Goal: Transaction & Acquisition: Book appointment/travel/reservation

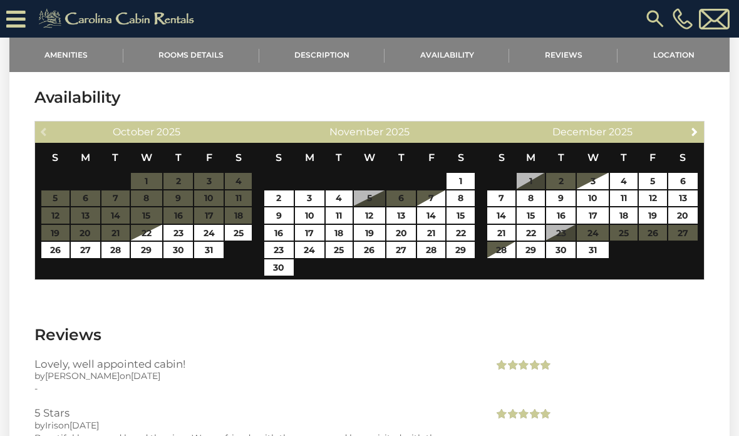
scroll to position [2177, 0]
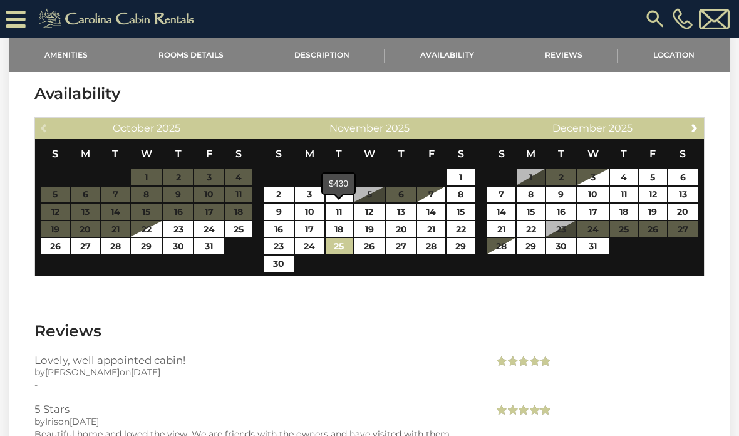
click at [334, 238] on link "25" at bounding box center [339, 246] width 27 height 16
type input "**********"
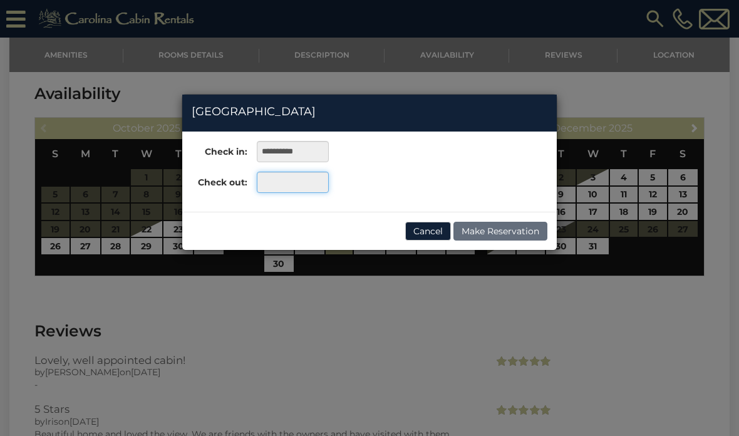
click at [301, 179] on input "text" at bounding box center [293, 182] width 72 height 21
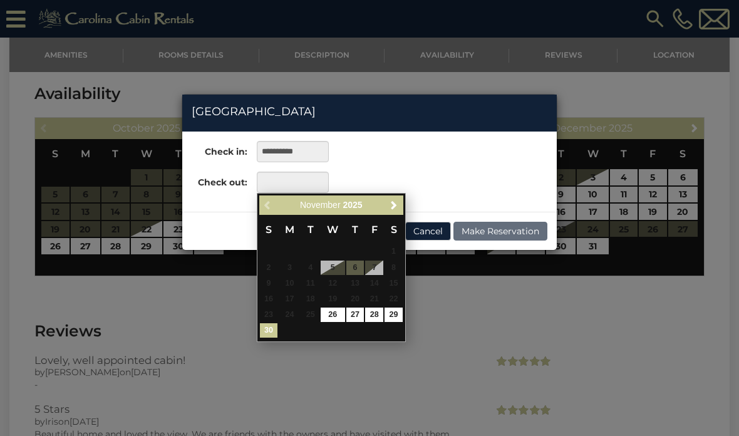
click at [270, 323] on link "30" at bounding box center [269, 330] width 18 height 14
type input "**********"
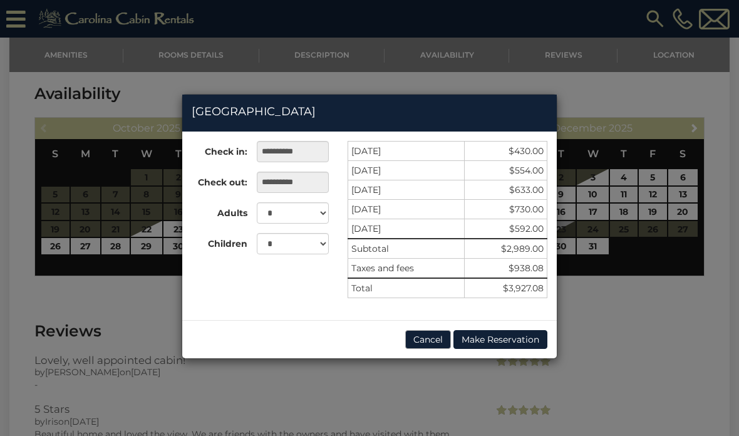
click at [426, 342] on button "Cancel" at bounding box center [428, 339] width 46 height 19
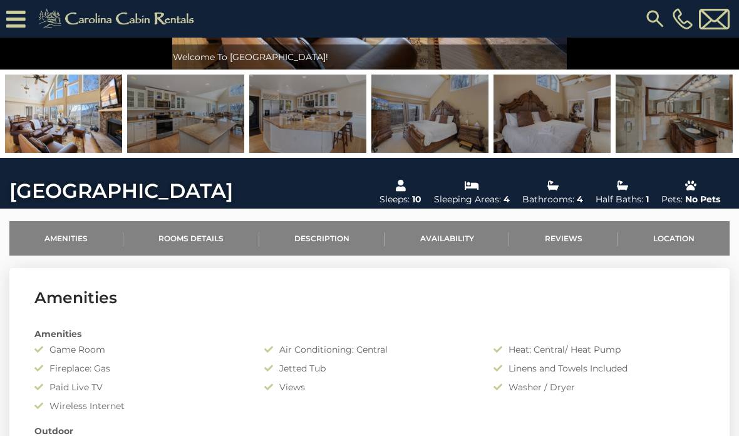
scroll to position [0, 0]
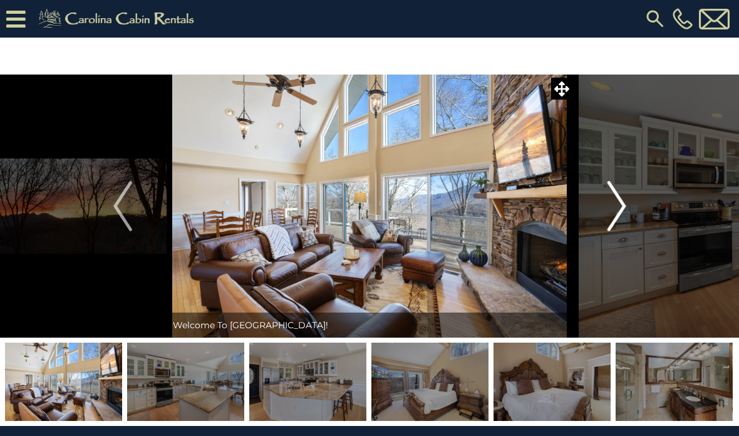
click at [612, 204] on img "Next" at bounding box center [616, 206] width 19 height 50
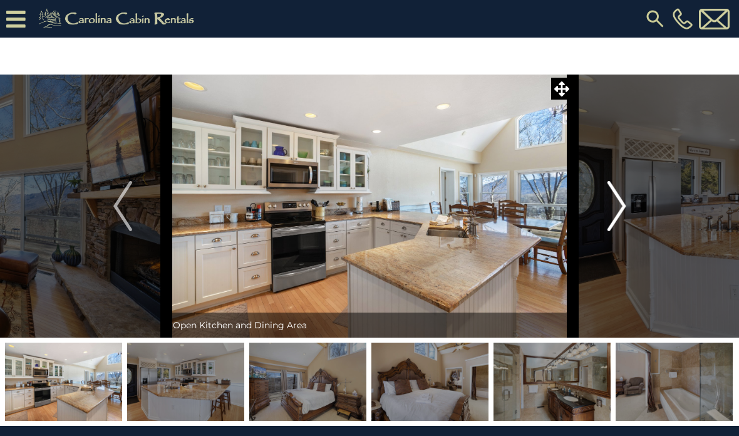
click at [616, 207] on img "Next" at bounding box center [616, 206] width 19 height 50
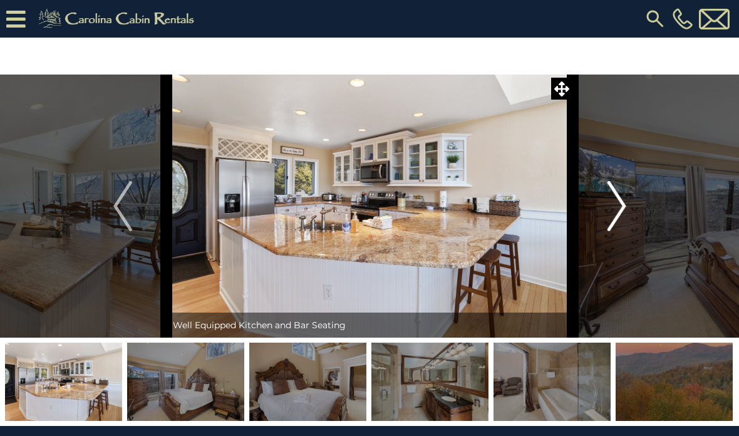
click at [625, 203] on img "Next" at bounding box center [616, 206] width 19 height 50
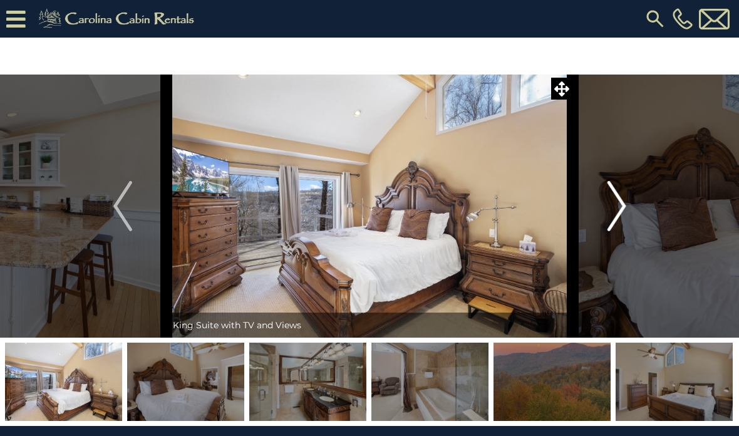
click at [622, 213] on img "Next" at bounding box center [616, 206] width 19 height 50
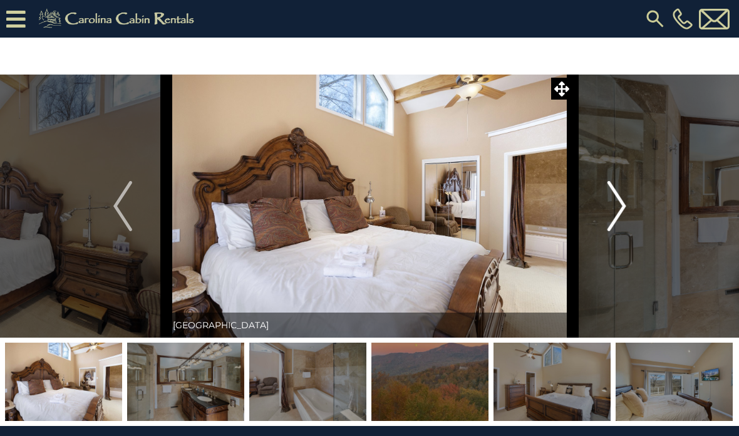
click at [620, 206] on img "Next" at bounding box center [616, 206] width 19 height 50
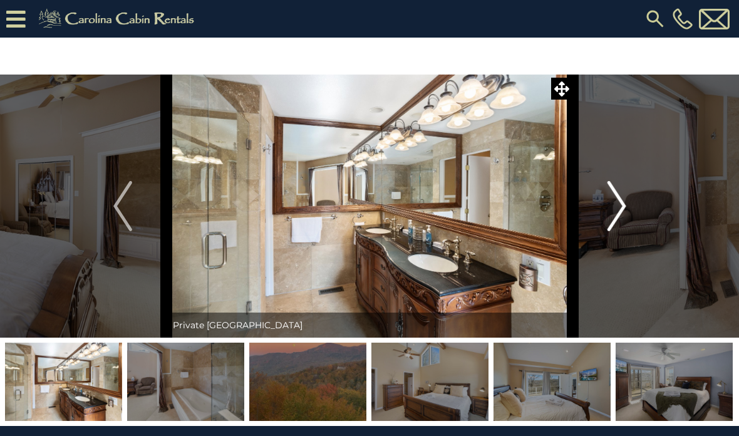
click at [623, 209] on img "Next" at bounding box center [616, 206] width 19 height 50
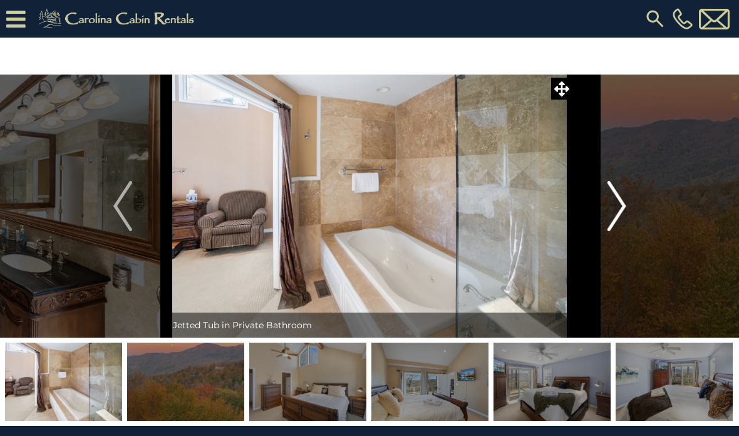
click at [619, 210] on img "Next" at bounding box center [616, 206] width 19 height 50
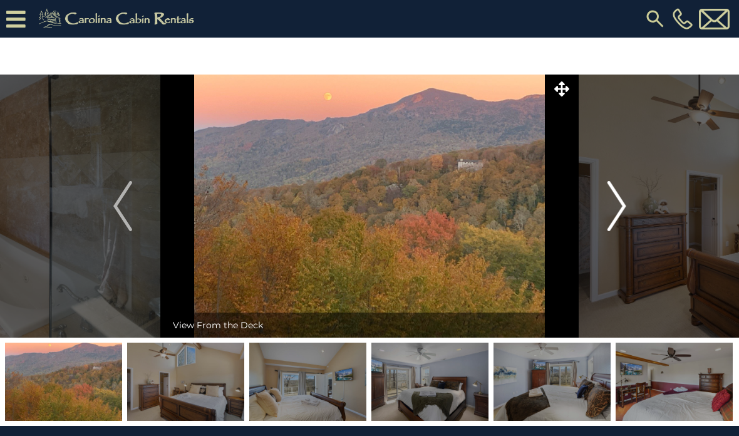
click at [624, 212] on img "Next" at bounding box center [616, 206] width 19 height 50
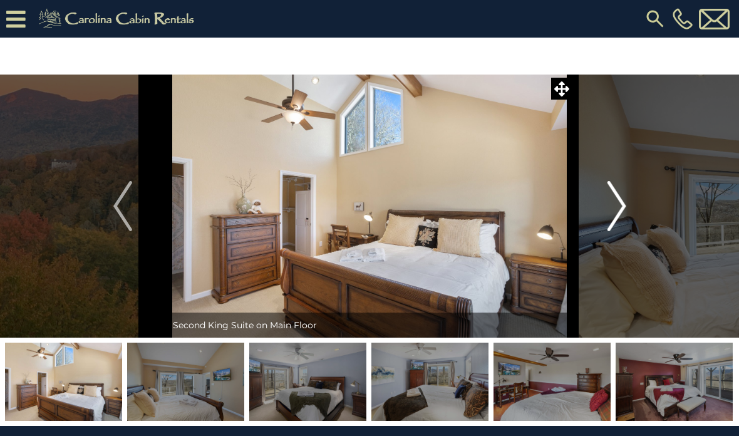
click at [624, 213] on img "Next" at bounding box center [616, 206] width 19 height 50
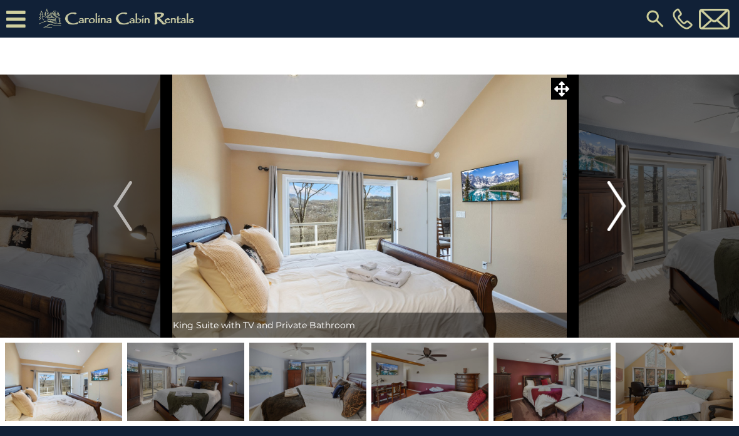
click at [622, 212] on img "Next" at bounding box center [616, 206] width 19 height 50
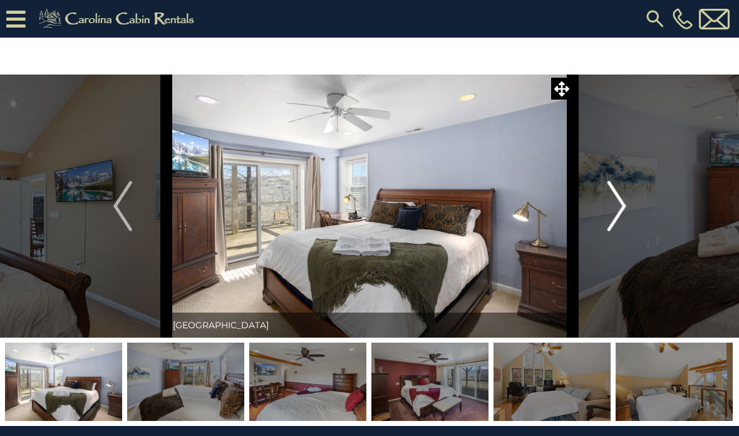
click at [624, 215] on img "Next" at bounding box center [616, 206] width 19 height 50
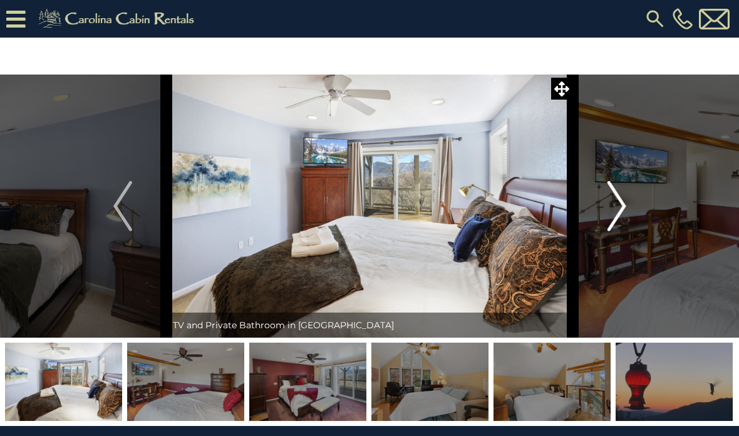
click at [624, 210] on img "Next" at bounding box center [616, 206] width 19 height 50
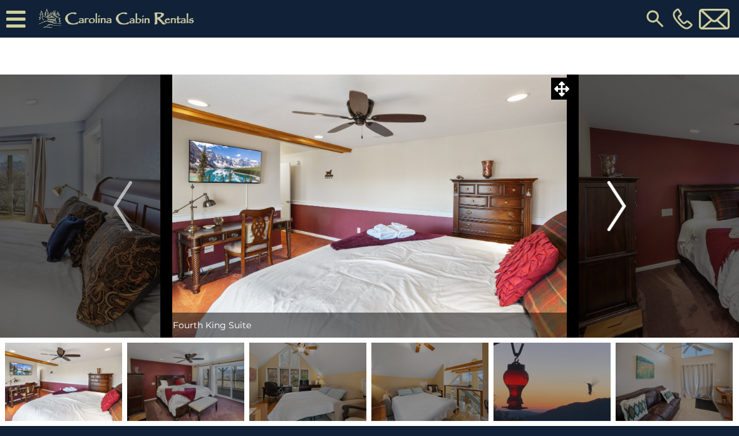
click at [624, 212] on img "Next" at bounding box center [616, 206] width 19 height 50
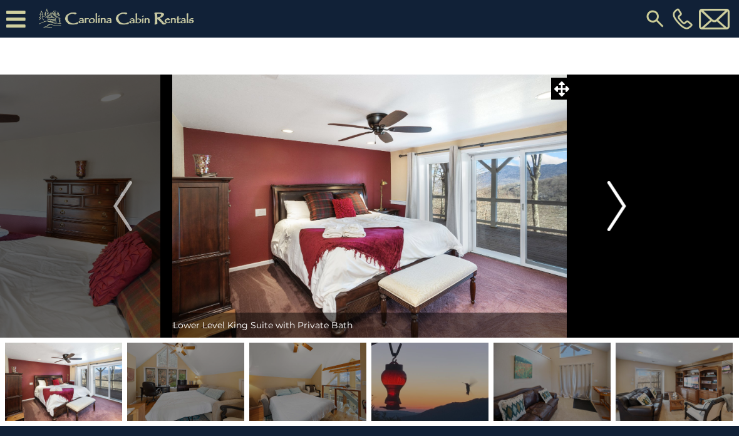
click at [620, 212] on img "Next" at bounding box center [616, 206] width 19 height 50
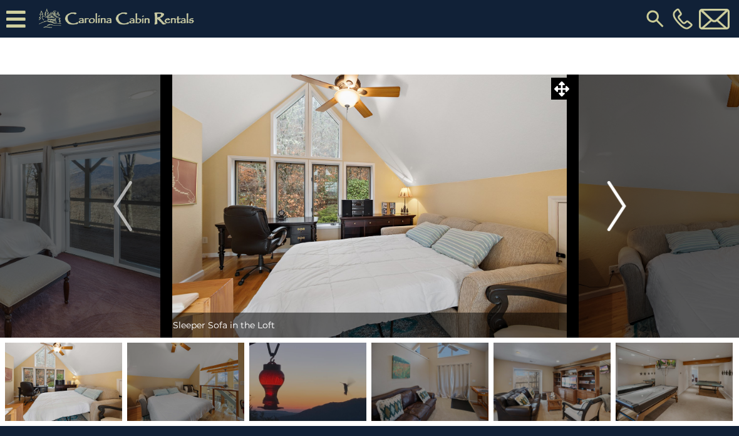
click at [620, 212] on img "Next" at bounding box center [616, 206] width 19 height 50
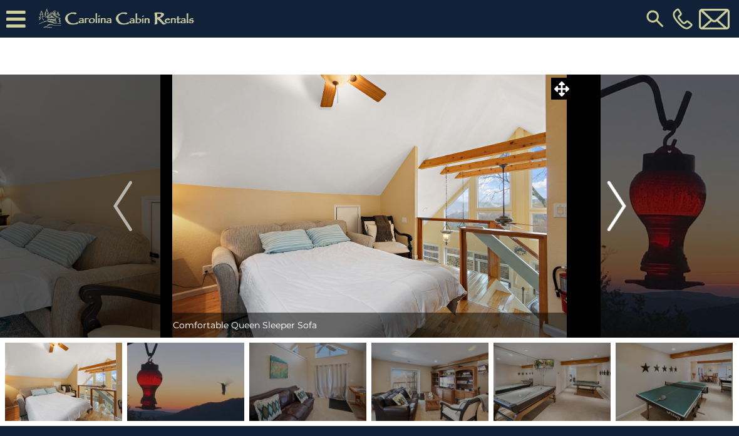
click at [625, 211] on img "Next" at bounding box center [616, 206] width 19 height 50
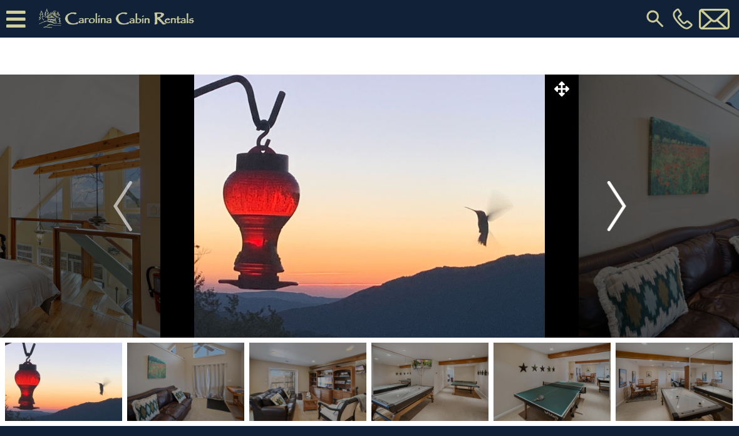
click at [624, 208] on img "Next" at bounding box center [616, 206] width 19 height 50
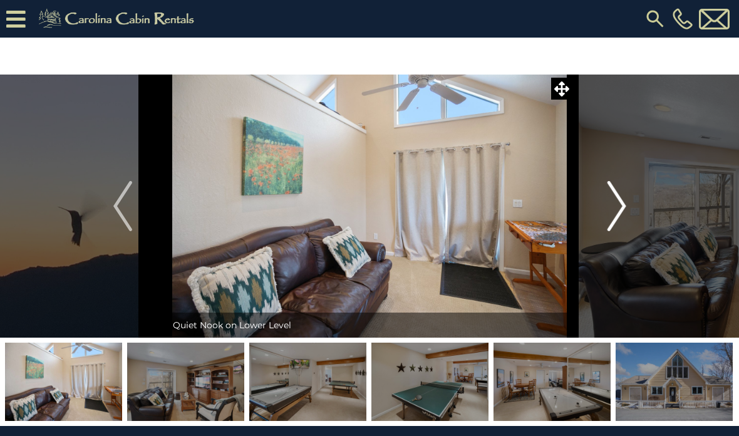
click at [624, 211] on img "Next" at bounding box center [616, 206] width 19 height 50
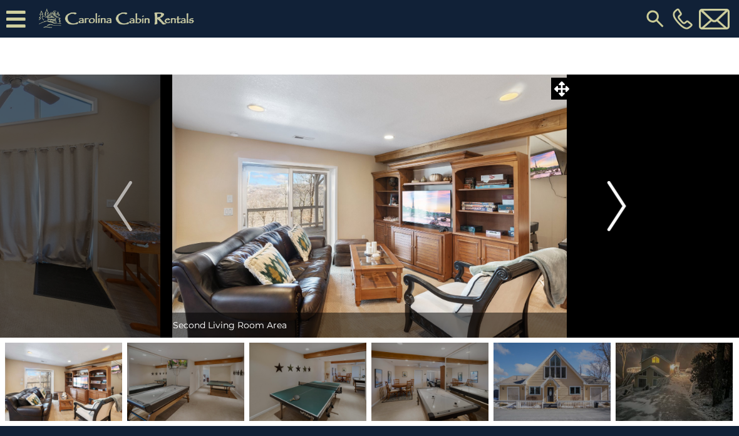
click at [621, 210] on img "Next" at bounding box center [616, 206] width 19 height 50
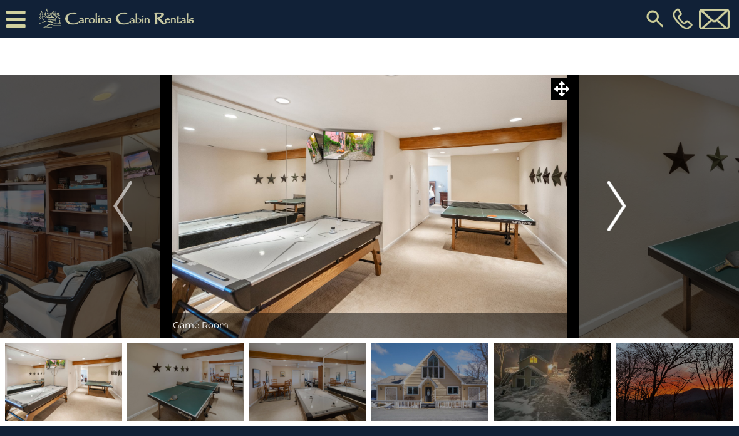
click at [620, 212] on img "Next" at bounding box center [616, 206] width 19 height 50
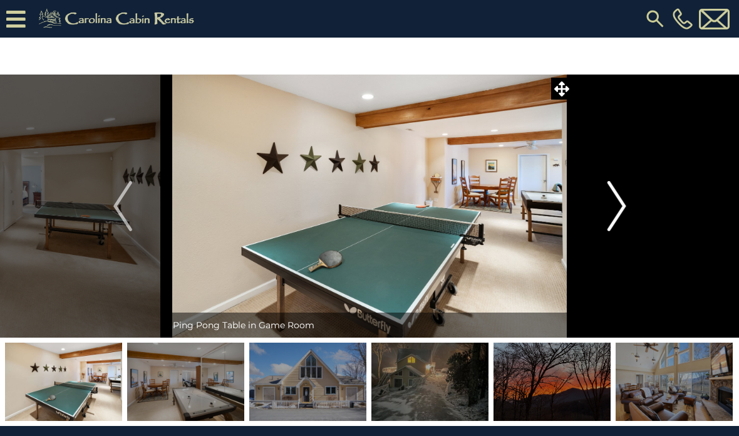
click at [623, 211] on img "Next" at bounding box center [616, 206] width 19 height 50
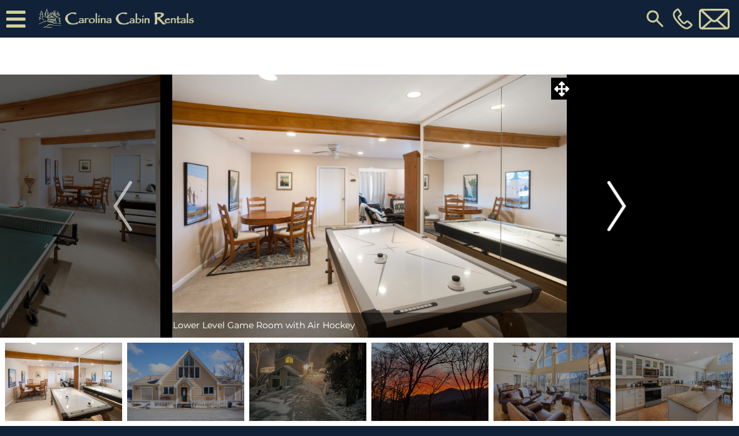
click at [621, 212] on img "Next" at bounding box center [616, 206] width 19 height 50
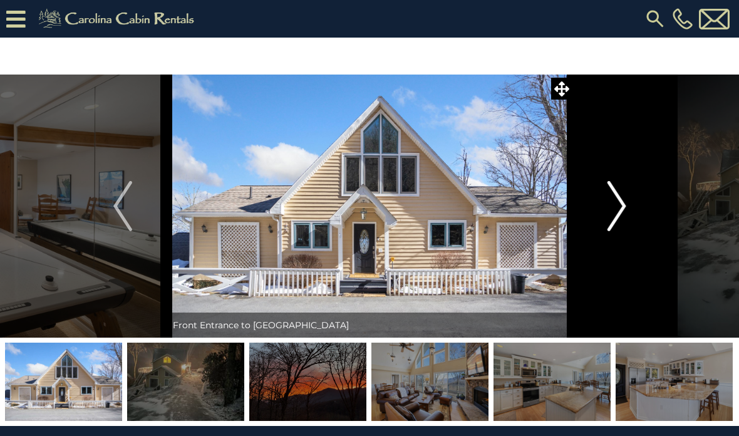
click at [625, 211] on img "Next" at bounding box center [616, 206] width 19 height 50
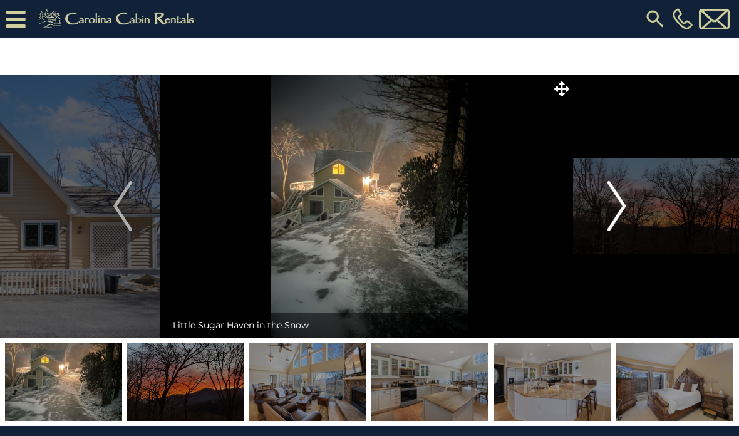
click at [629, 212] on button "Next" at bounding box center [617, 206] width 88 height 263
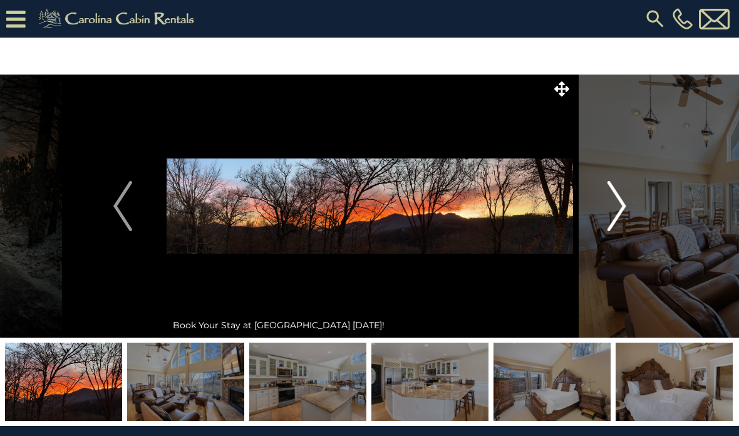
click at [625, 208] on img "Next" at bounding box center [616, 206] width 19 height 50
